Goal: Task Accomplishment & Management: Use online tool/utility

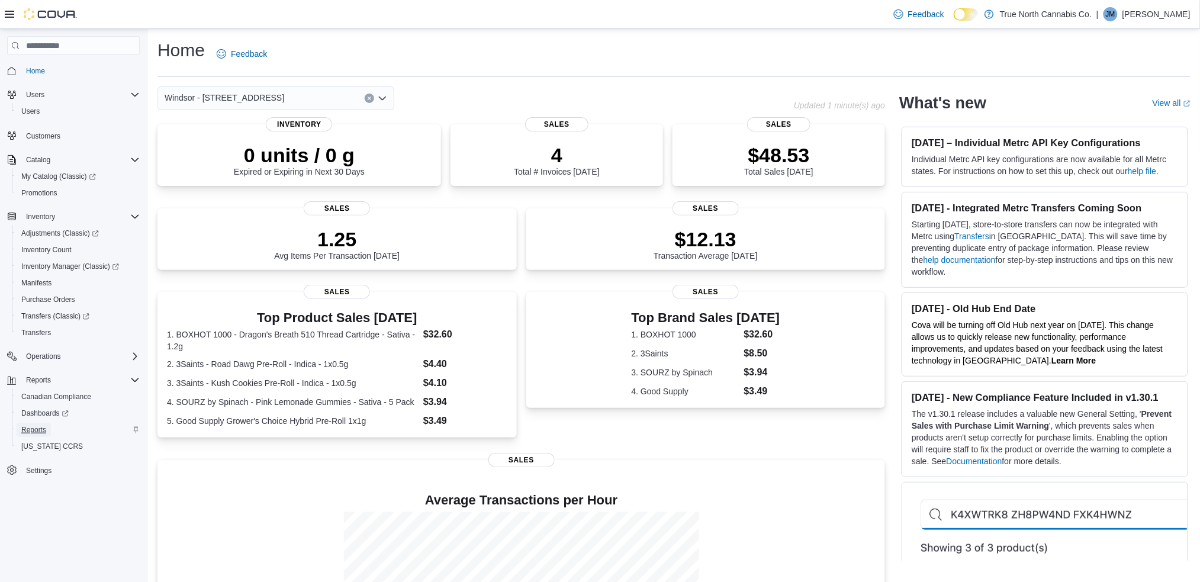
click at [35, 428] on span "Reports" at bounding box center [33, 429] width 25 height 9
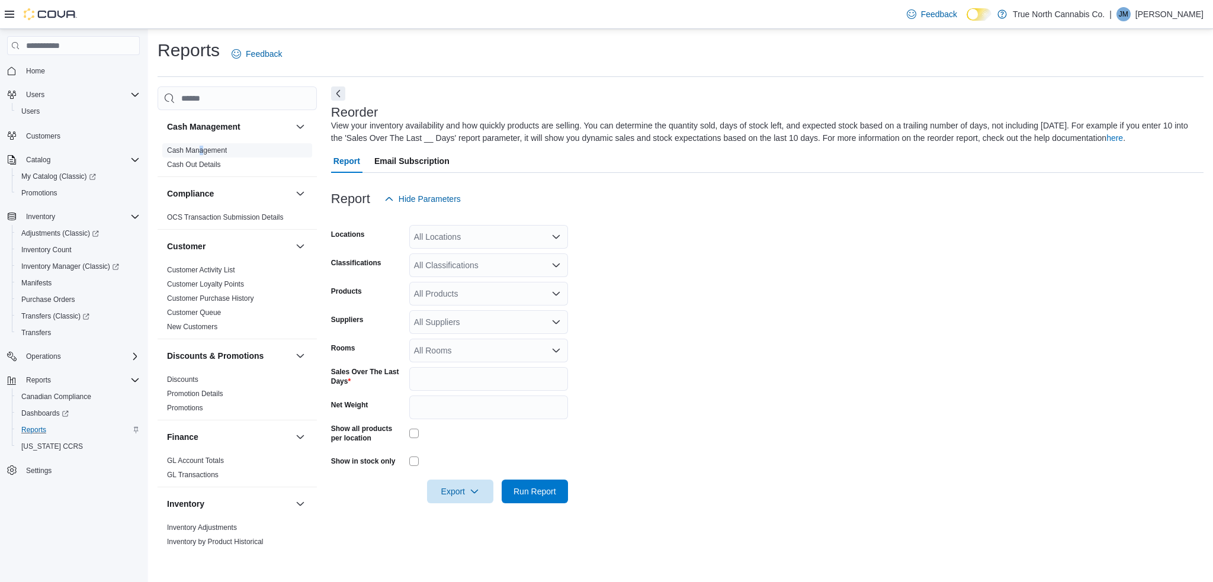
drag, startPoint x: 203, startPoint y: 145, endPoint x: 197, endPoint y: 152, distance: 8.4
click at [197, 152] on span "Cash Management" at bounding box center [197, 150] width 60 height 9
click at [197, 152] on link "Cash Management" at bounding box center [197, 150] width 60 height 8
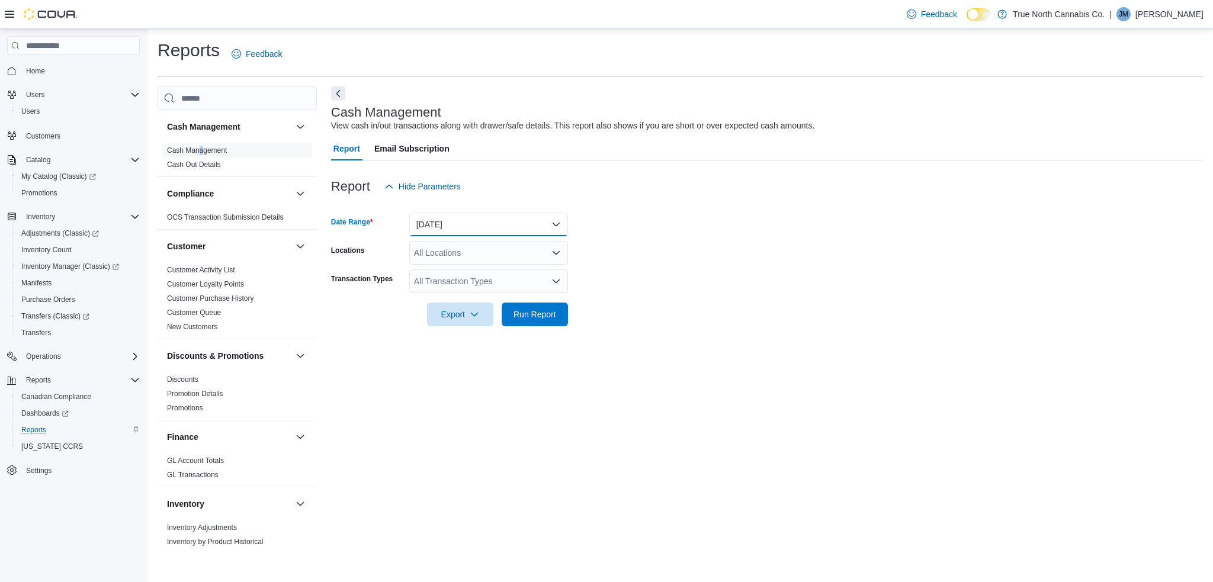
click at [555, 220] on button "[DATE]" at bounding box center [488, 225] width 159 height 24
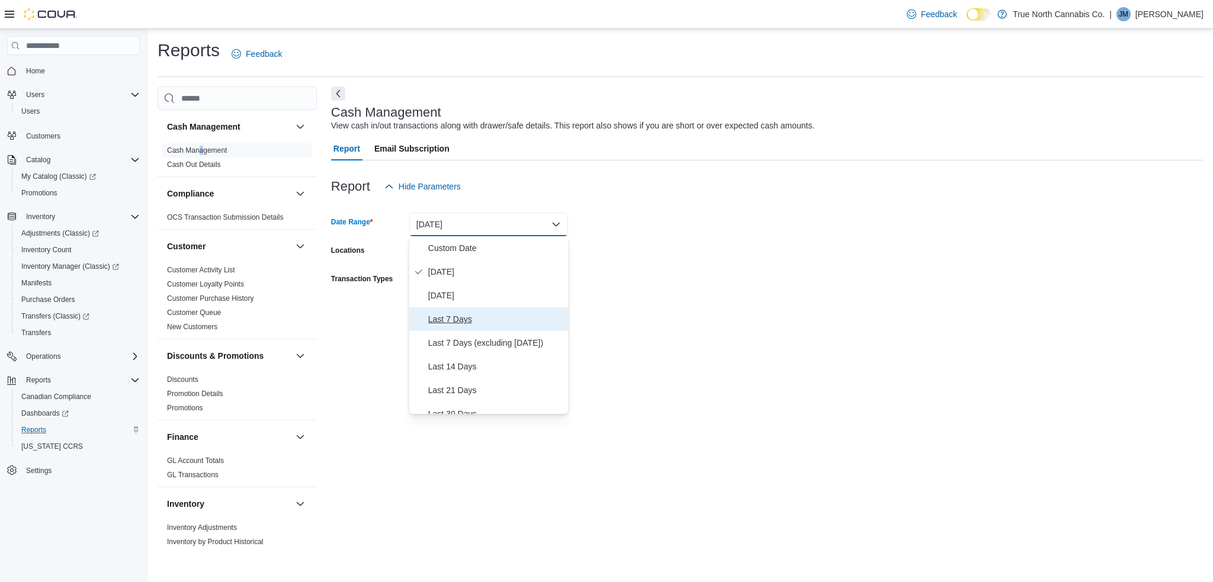
click at [457, 322] on span "Last 7 Days" at bounding box center [495, 319] width 135 height 14
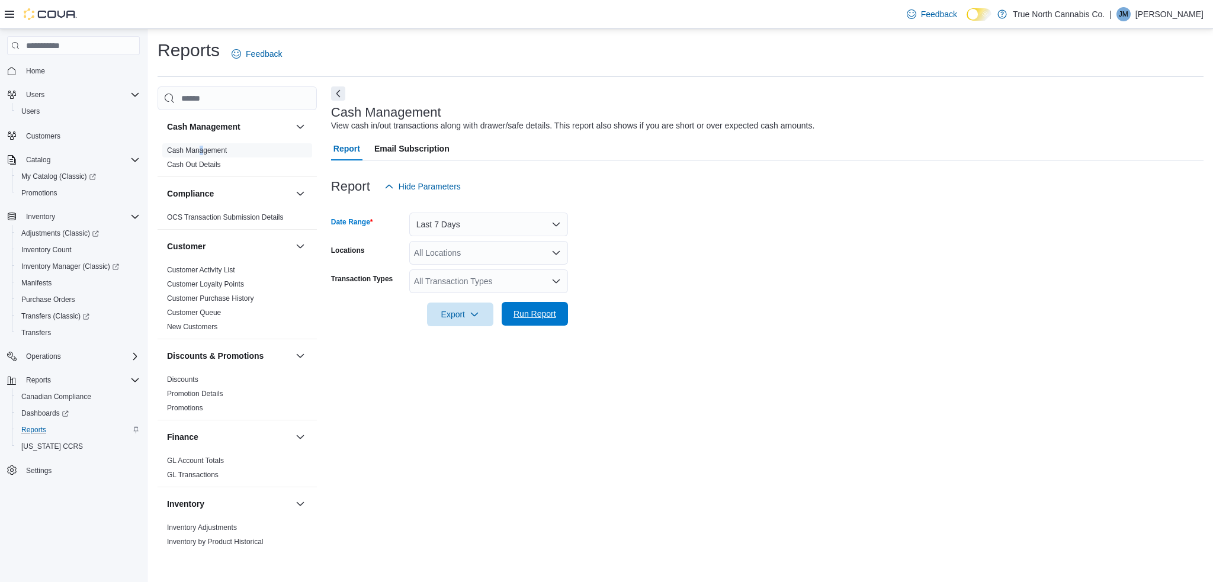
click at [529, 315] on span "Run Report" at bounding box center [534, 314] width 43 height 12
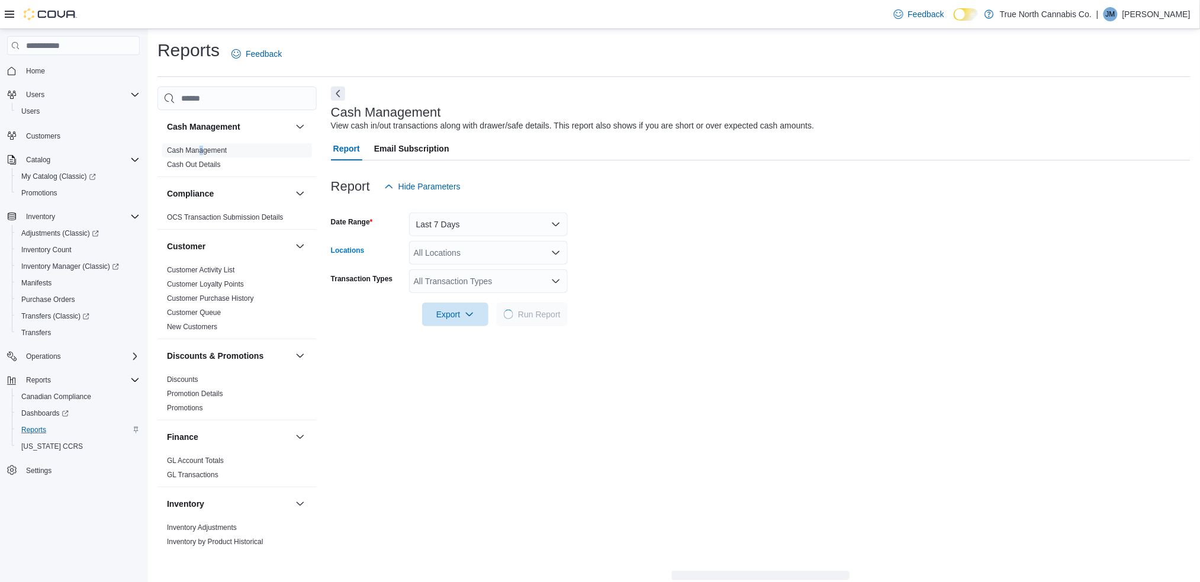
click at [557, 257] on icon "Open list of options" at bounding box center [555, 252] width 9 height 9
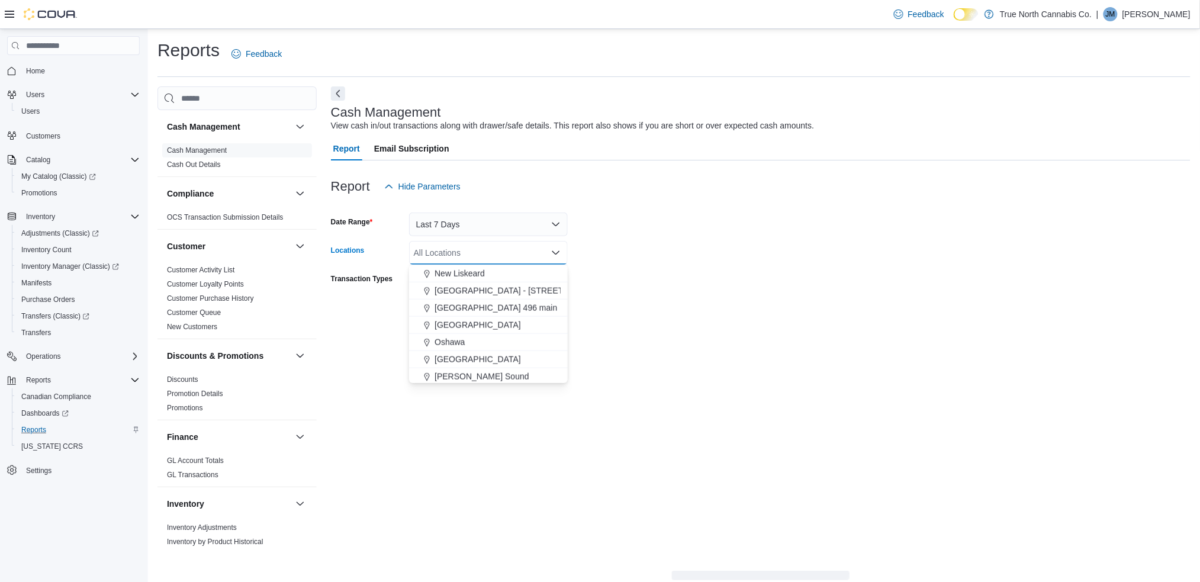
scroll to position [462, 0]
click at [480, 271] on div "[GEOGRAPHIC_DATA]" at bounding box center [488, 274] width 144 height 12
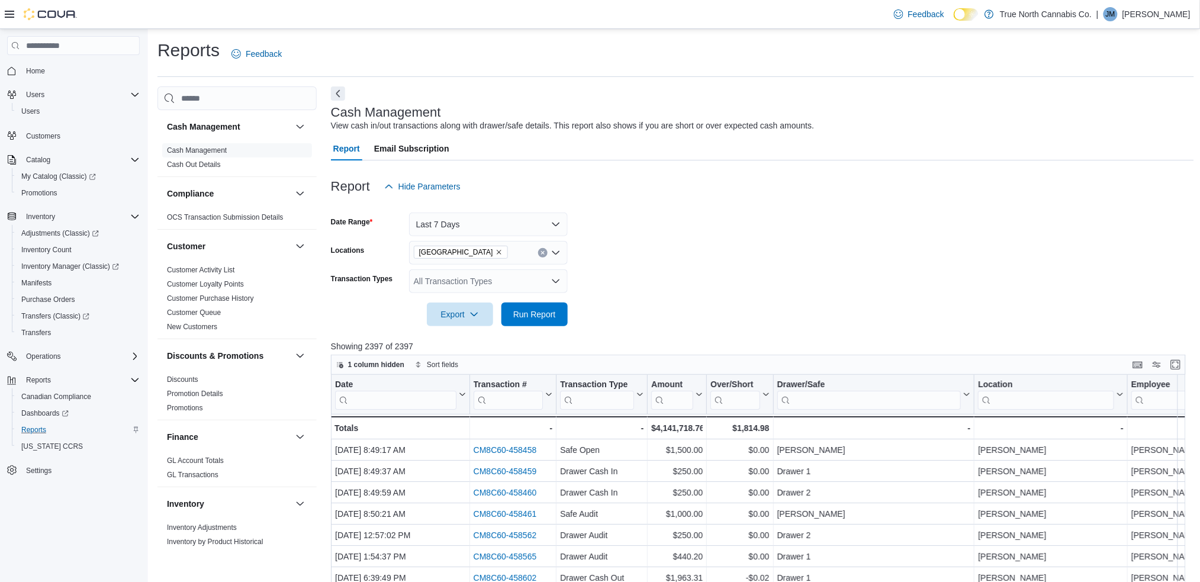
click at [657, 261] on form "Date Range Last 7 Days Locations [GEOGRAPHIC_DATA] Transaction Types All Transa…" at bounding box center [762, 262] width 863 height 128
click at [803, 402] on input "search" at bounding box center [869, 400] width 184 height 19
click at [532, 311] on span "Run Report" at bounding box center [534, 314] width 43 height 12
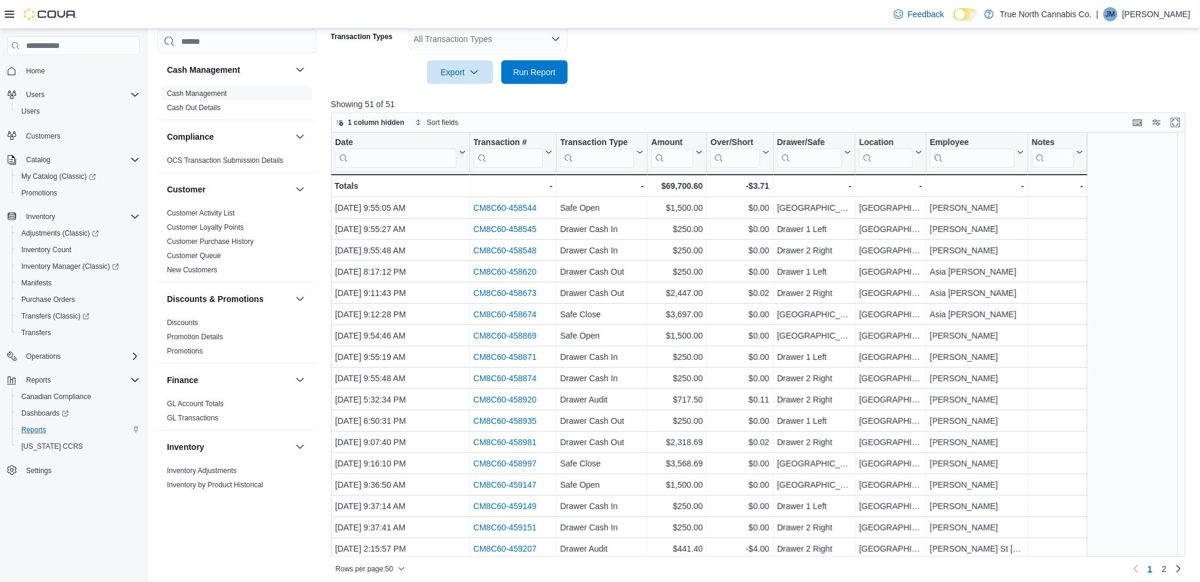
scroll to position [248, 0]
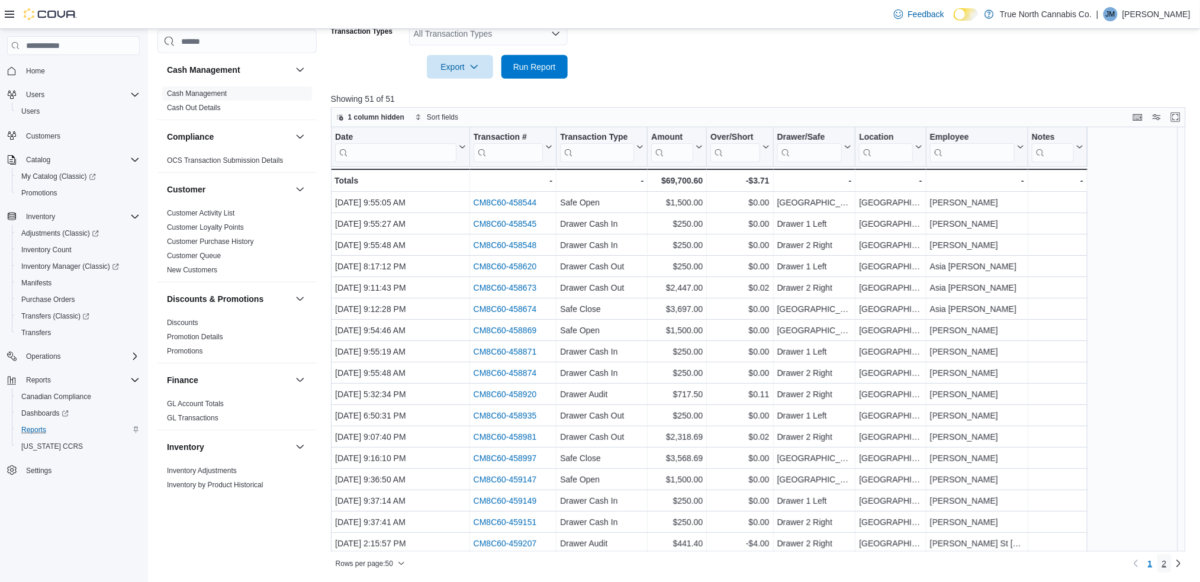
click at [1167, 562] on span "2" at bounding box center [1164, 564] width 5 height 12
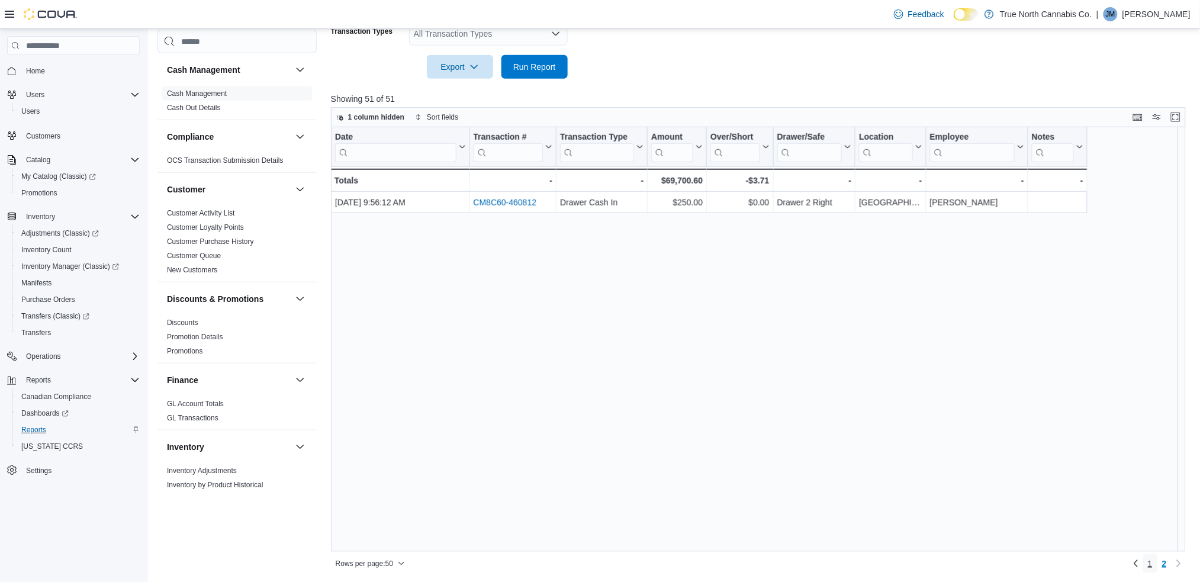
click at [1153, 565] on span "1" at bounding box center [1150, 564] width 5 height 12
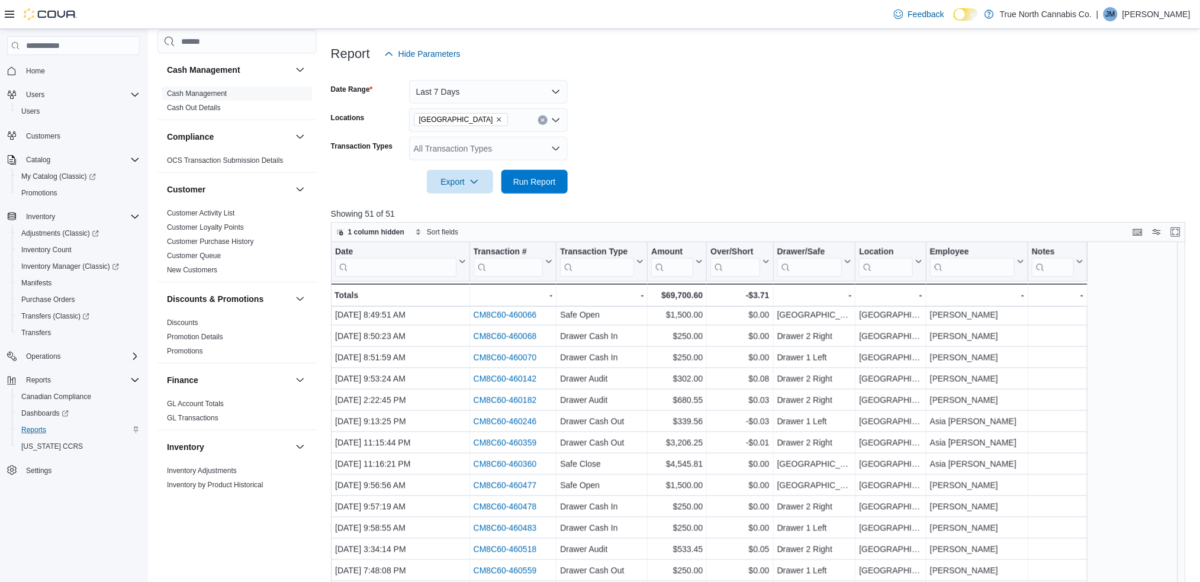
scroll to position [0, 0]
